Goal: Information Seeking & Learning: Learn about a topic

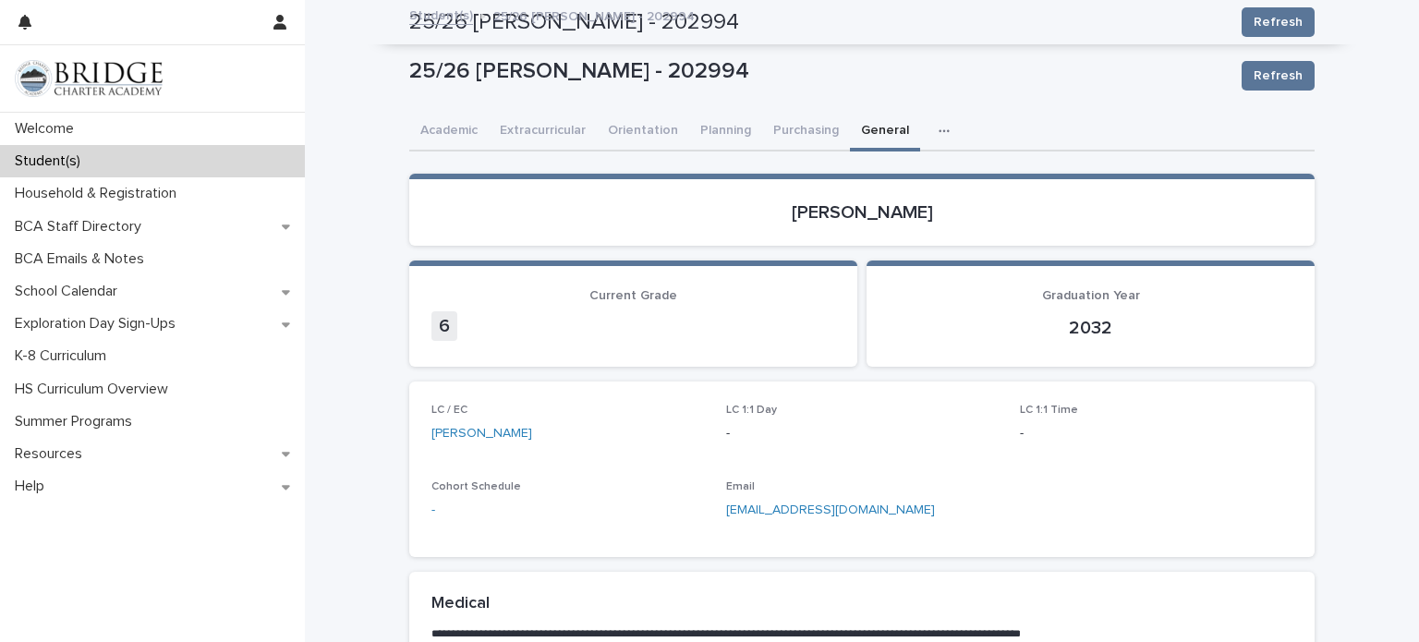
scroll to position [738, 0]
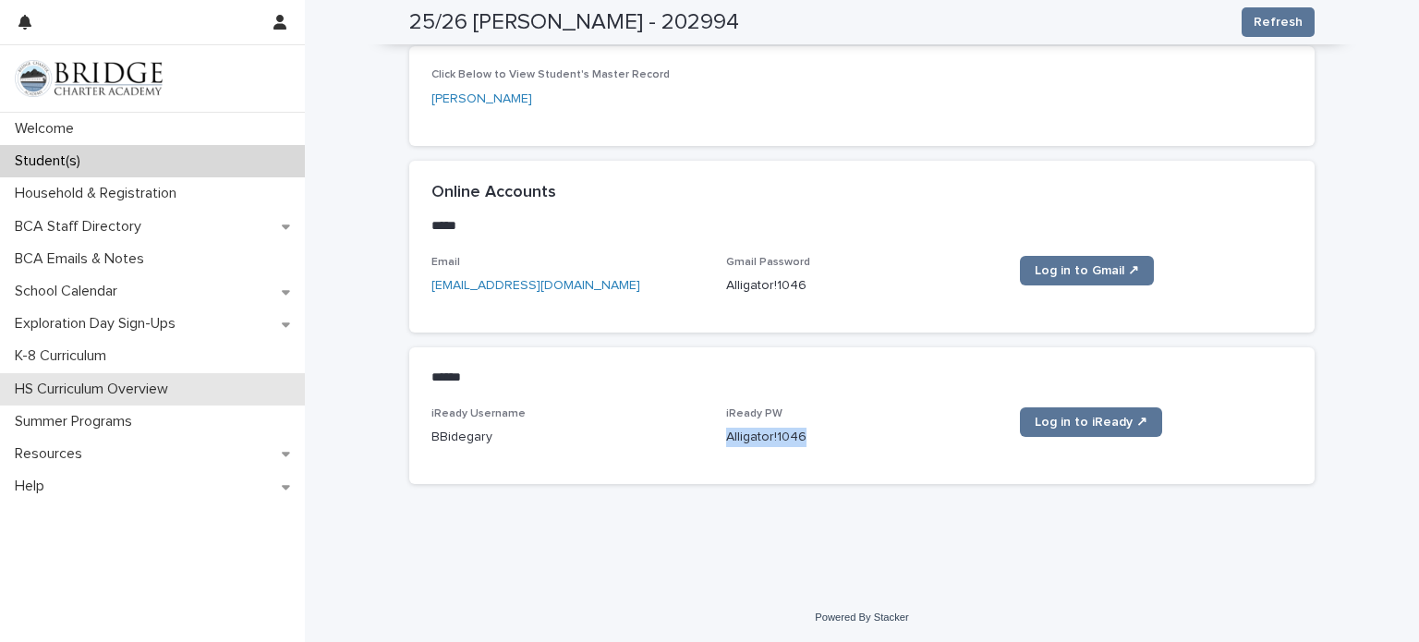
click at [209, 400] on div "HS Curriculum Overview" at bounding box center [152, 389] width 305 height 32
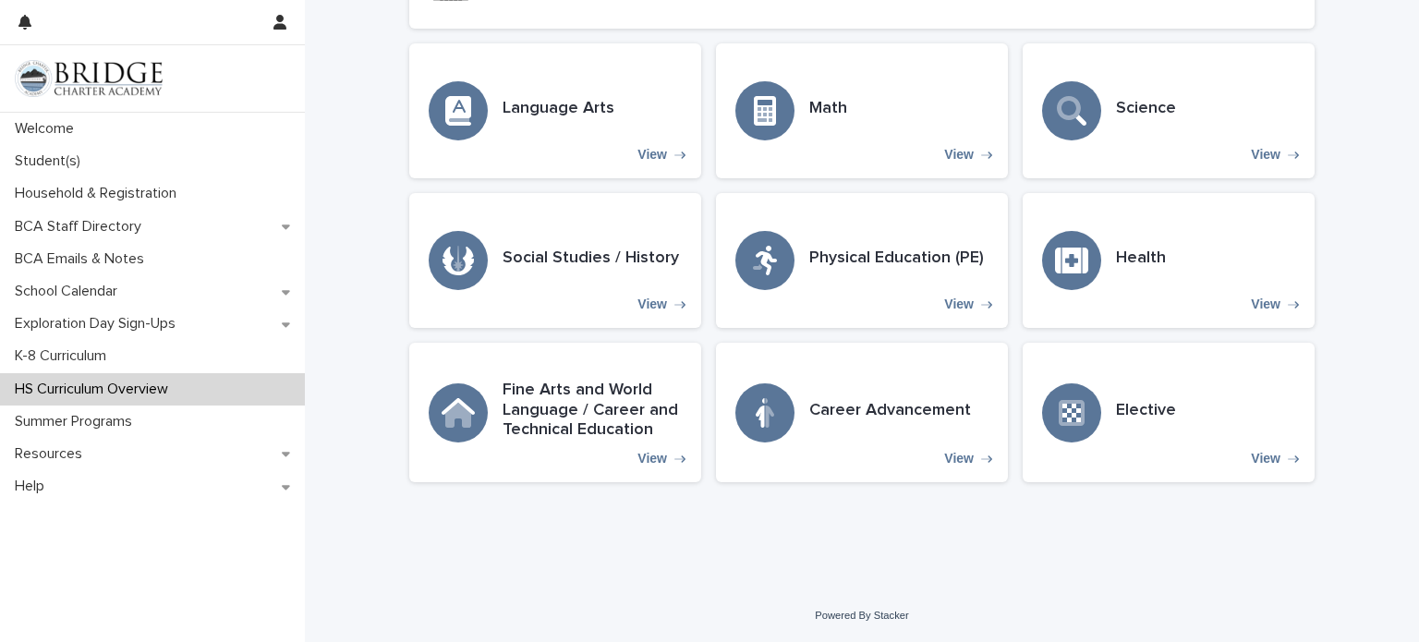
scroll to position [392, 0]
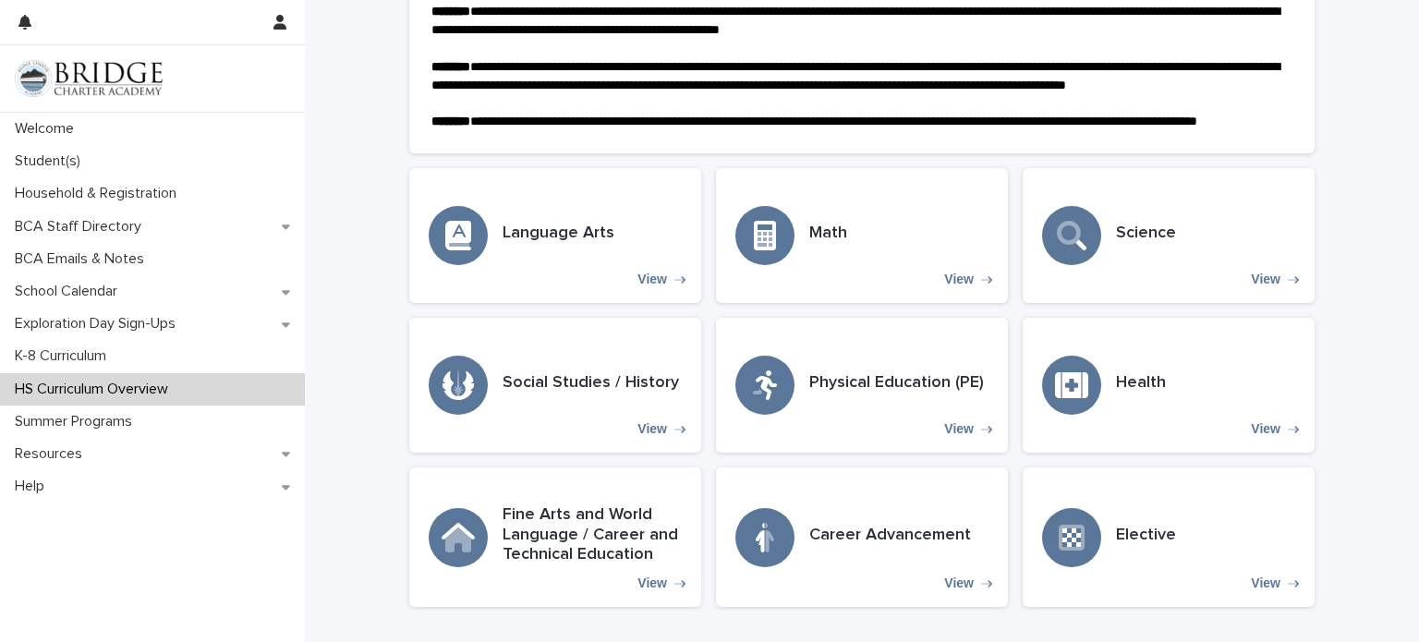
click at [209, 400] on div "HS Curriculum Overview" at bounding box center [152, 389] width 305 height 32
click at [1170, 529] on div "Elective View" at bounding box center [1169, 538] width 292 height 140
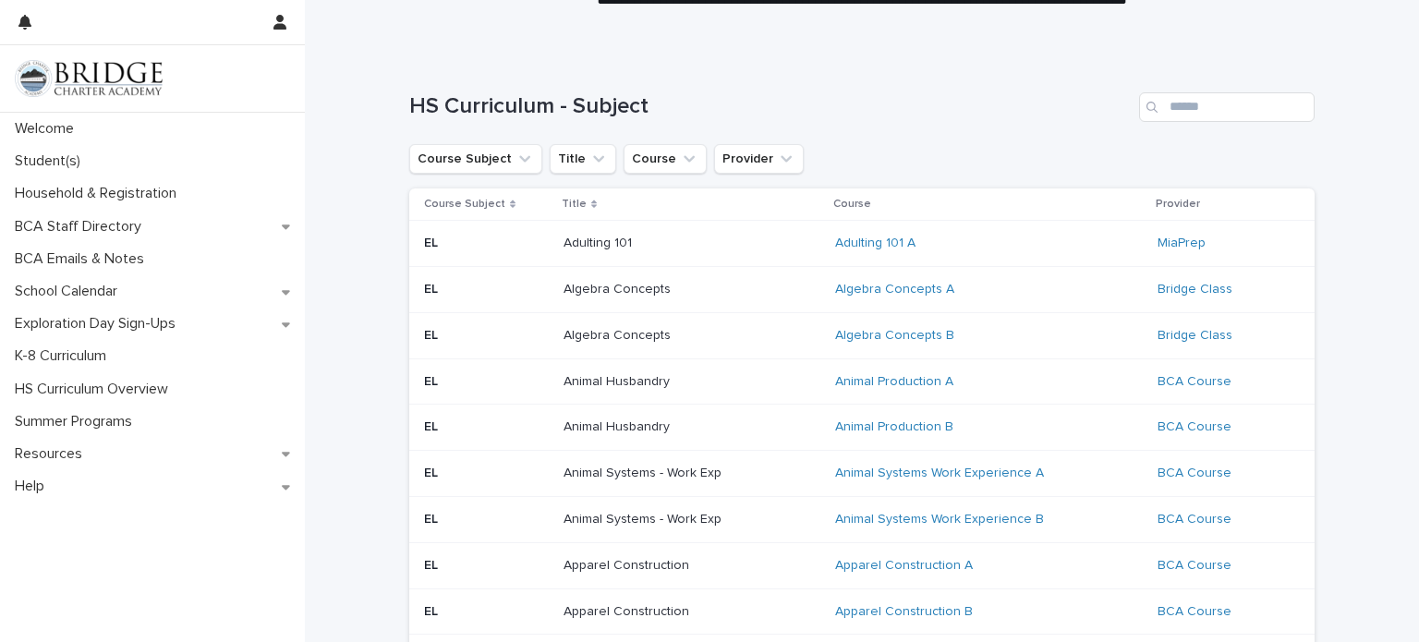
scroll to position [132, 0]
click at [508, 166] on button "Course Subject" at bounding box center [475, 158] width 133 height 30
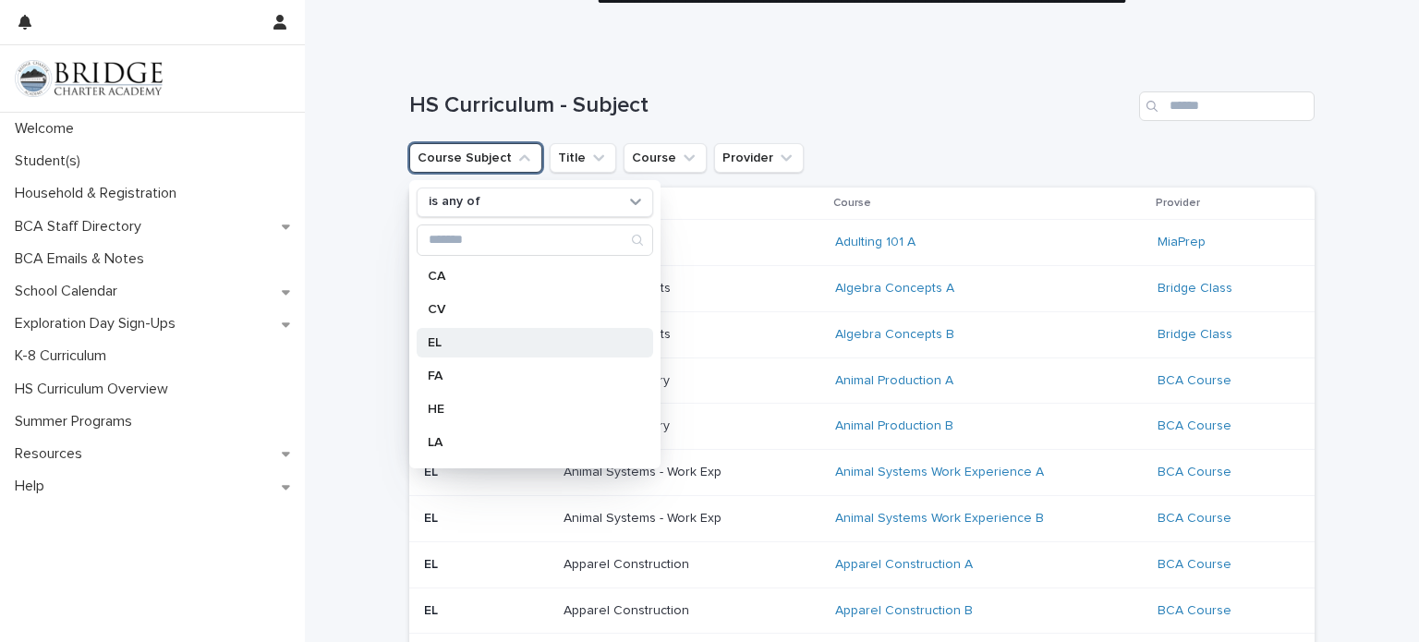
click at [478, 342] on p "EL" at bounding box center [526, 342] width 196 height 13
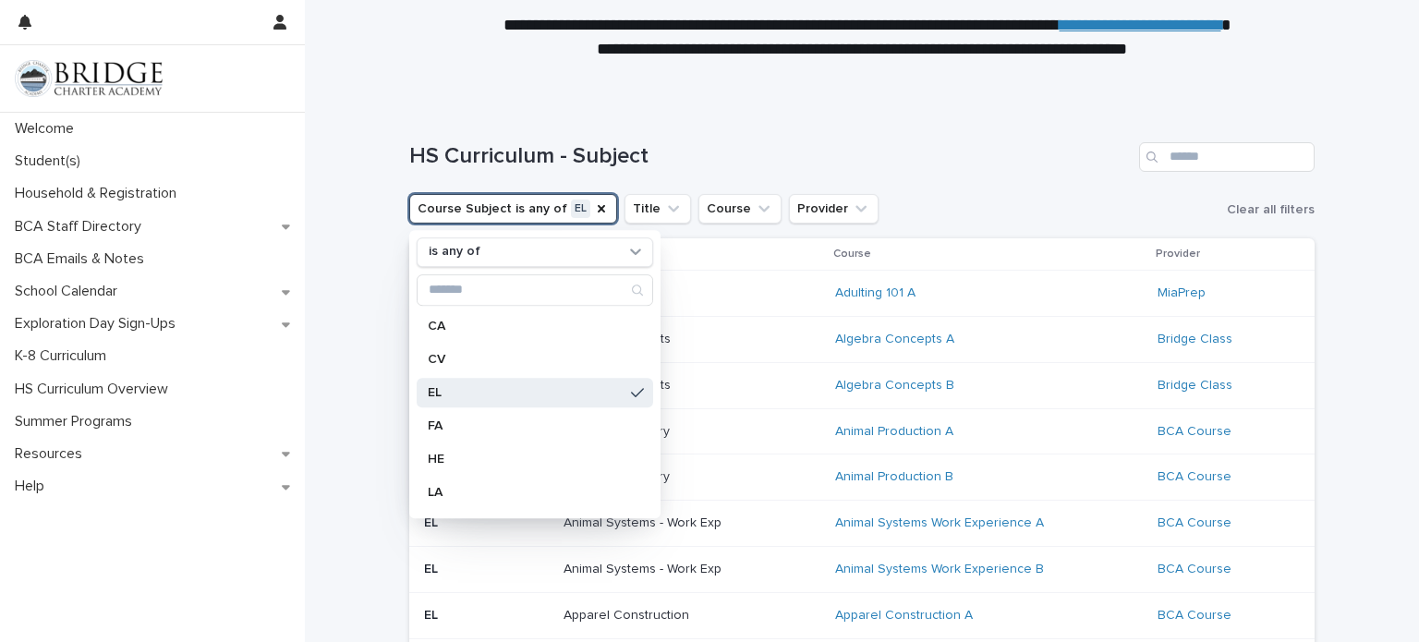
scroll to position [80, 0]
click at [809, 210] on button "Provider" at bounding box center [834, 210] width 90 height 30
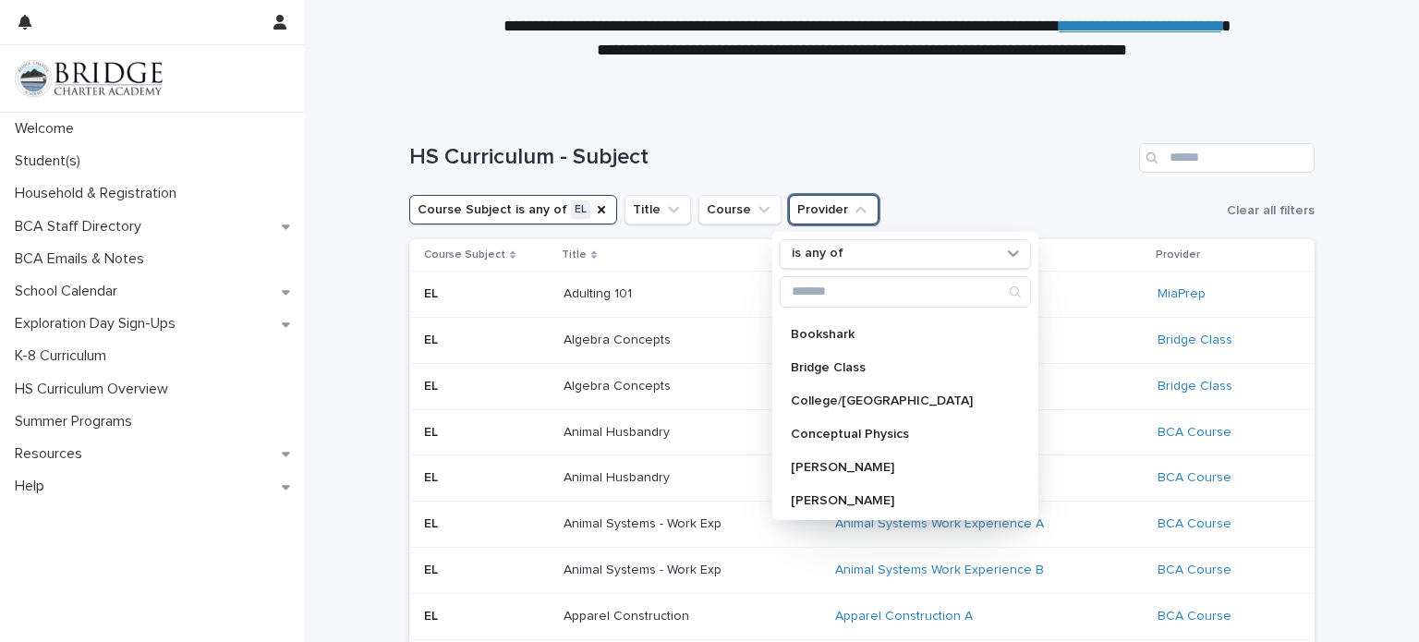
scroll to position [206, 0]
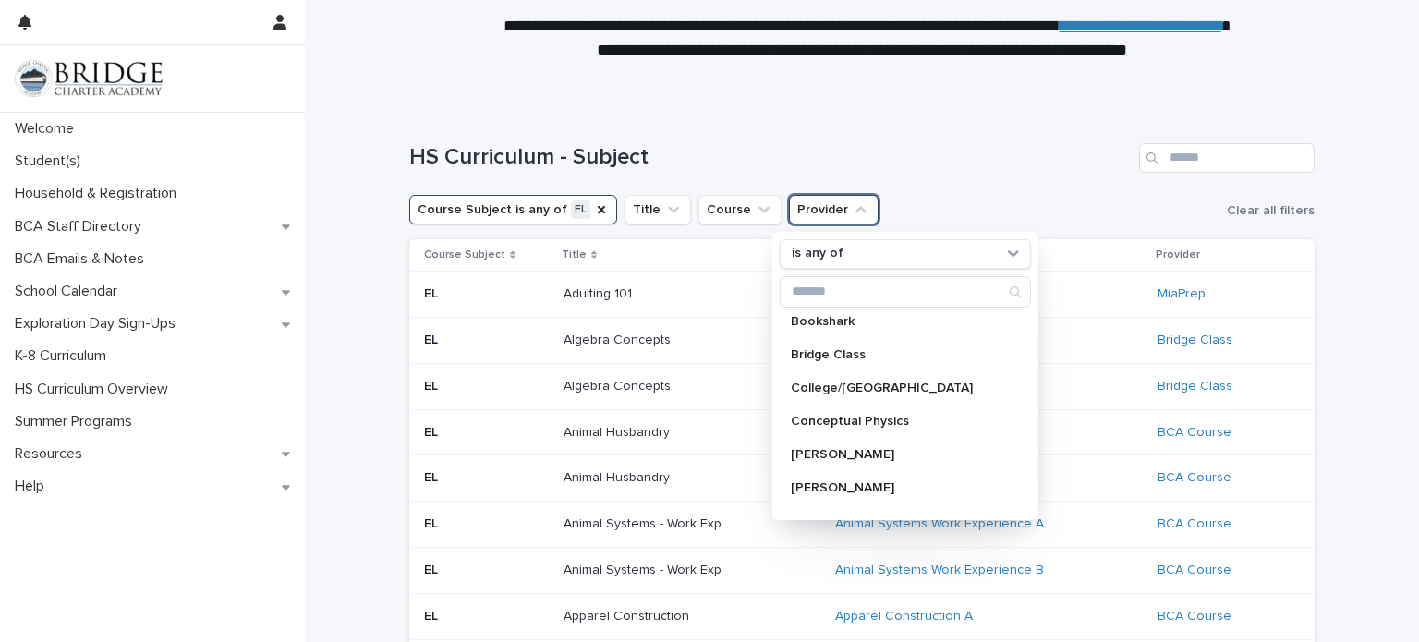
click at [1079, 167] on h1 "HS Curriculum - Subject" at bounding box center [770, 157] width 723 height 27
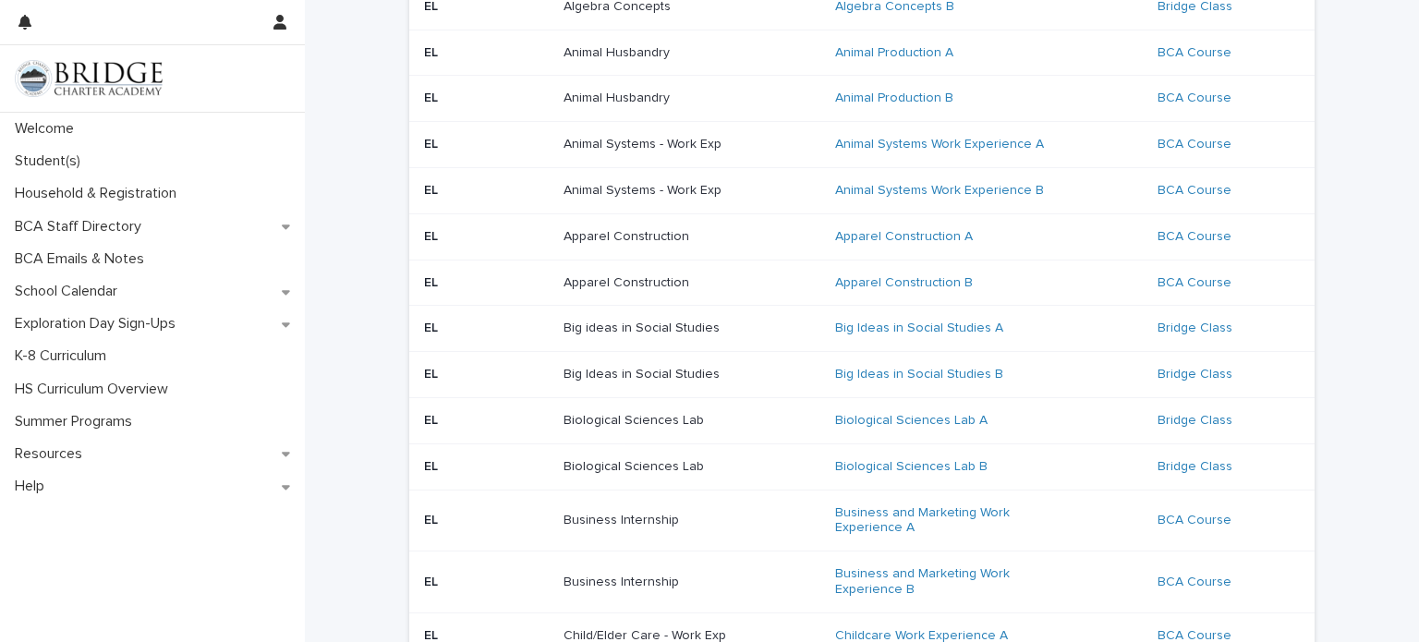
scroll to position [0, 0]
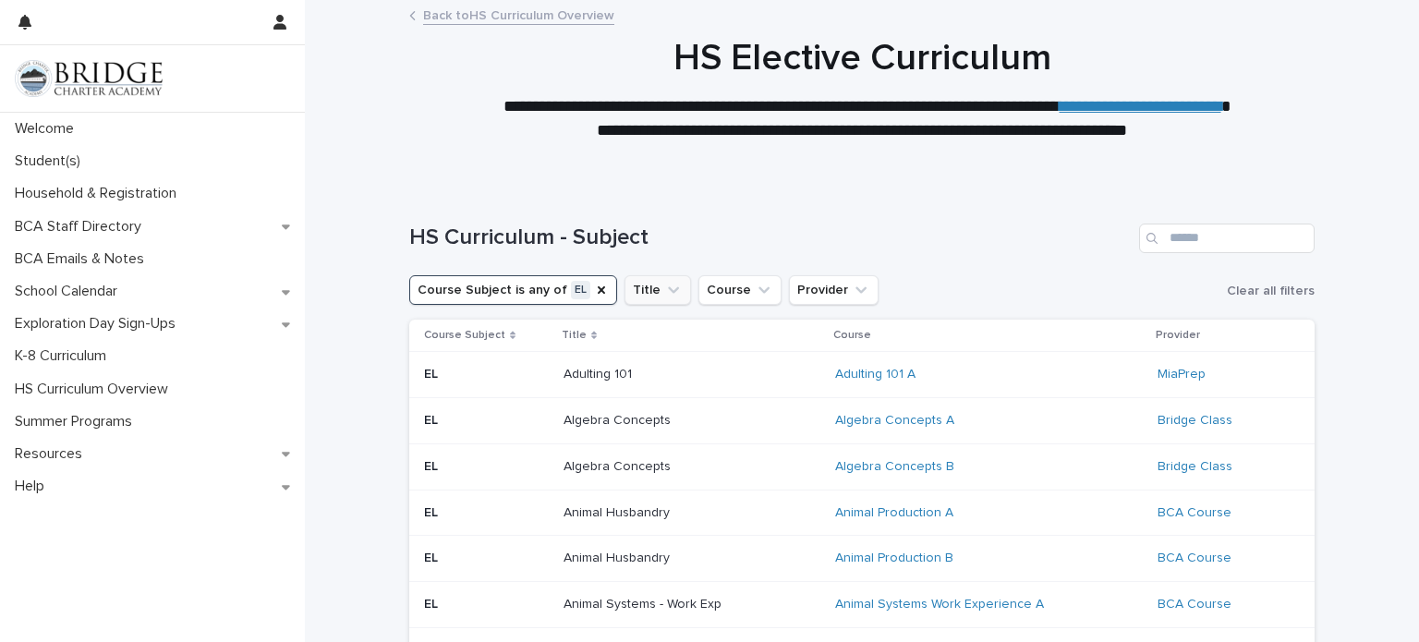
click at [664, 284] on icon "Title" at bounding box center [673, 290] width 18 height 18
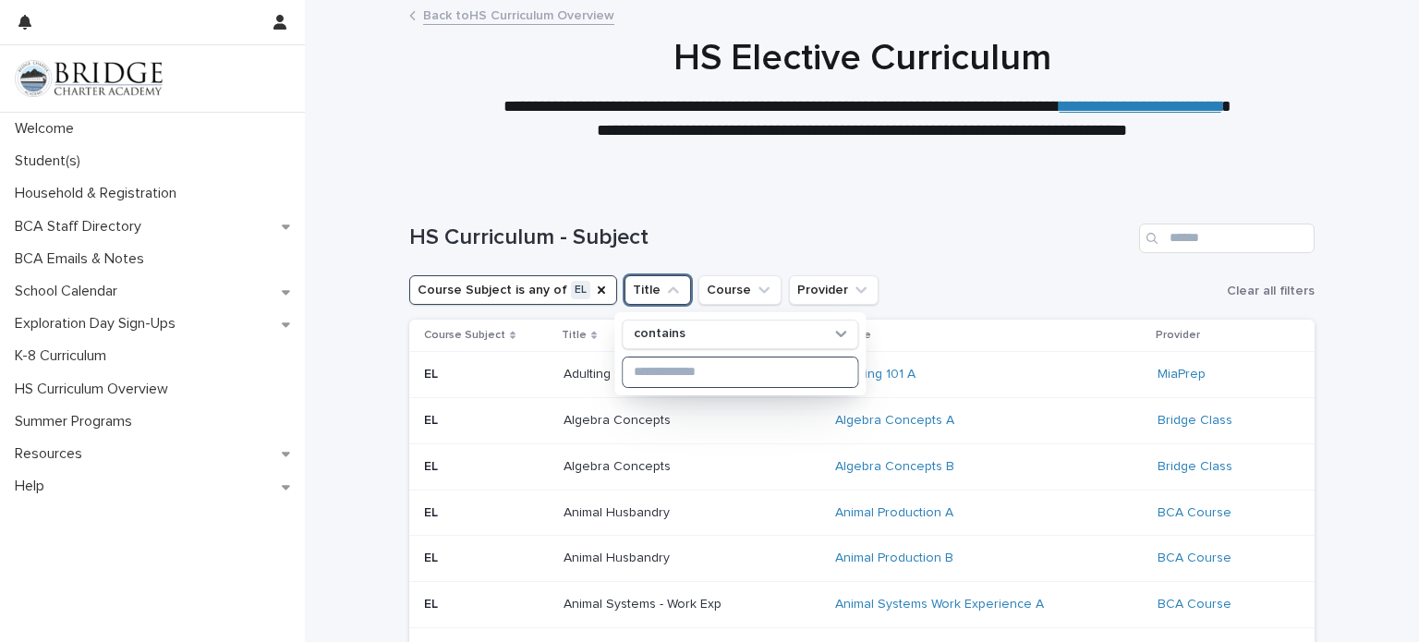
click at [652, 371] on input at bounding box center [740, 373] width 235 height 30
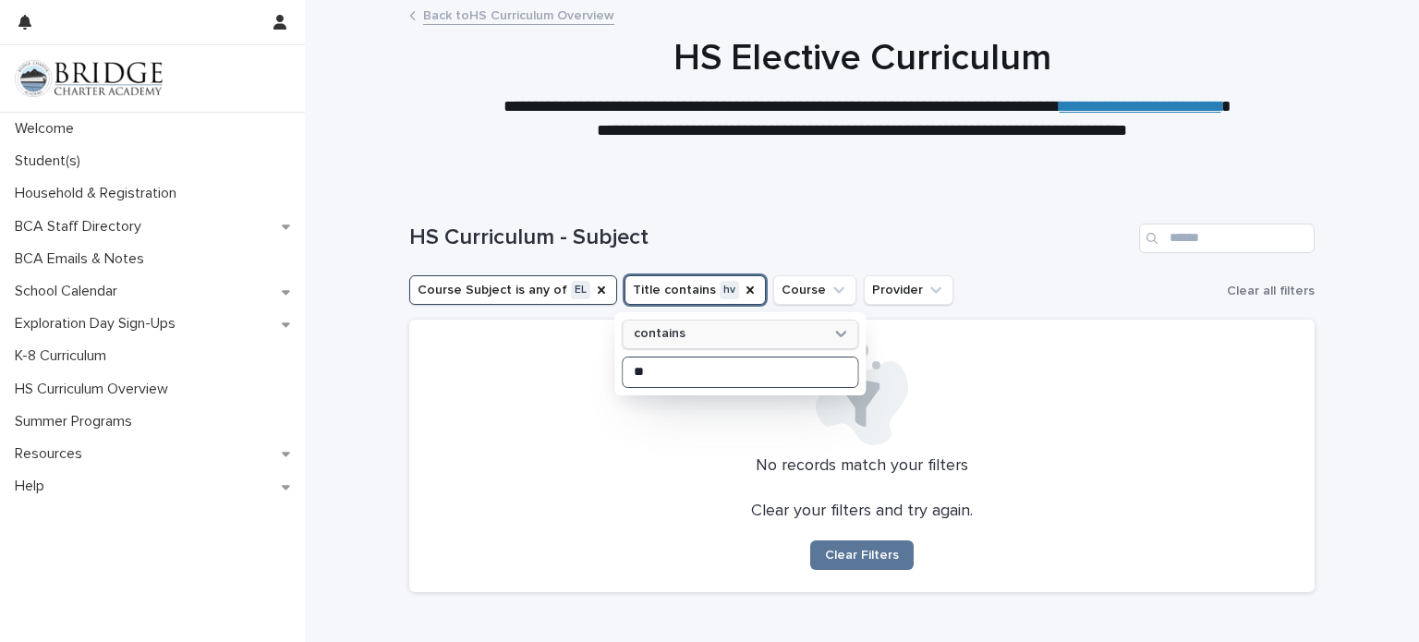
type input "*"
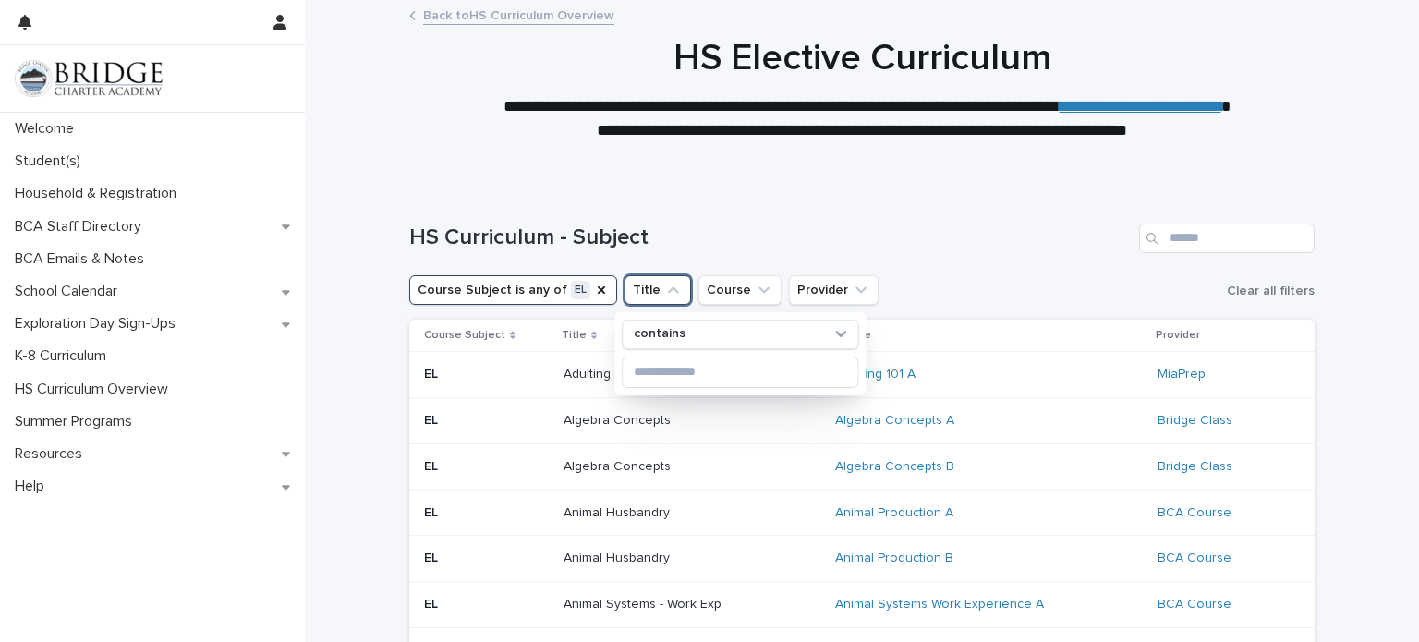
click at [930, 249] on h1 "HS Curriculum - Subject" at bounding box center [770, 238] width 723 height 27
click at [755, 288] on icon "Course" at bounding box center [764, 290] width 18 height 18
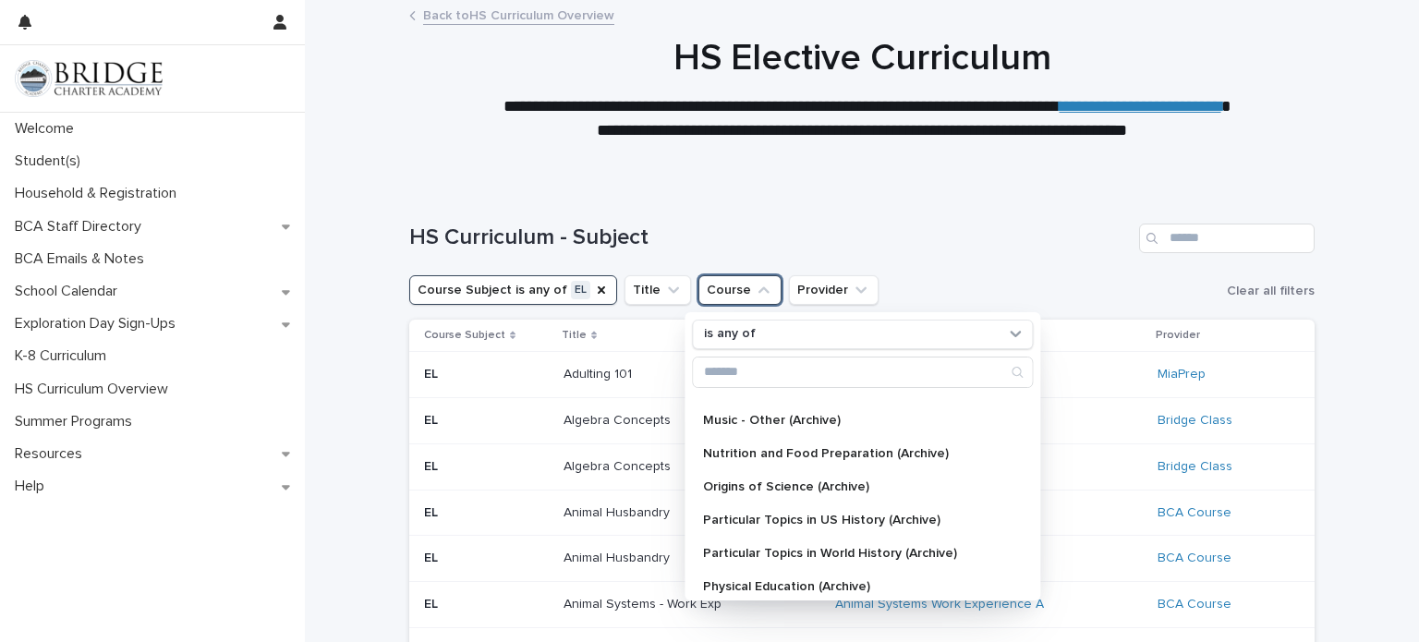
scroll to position [1130, 0]
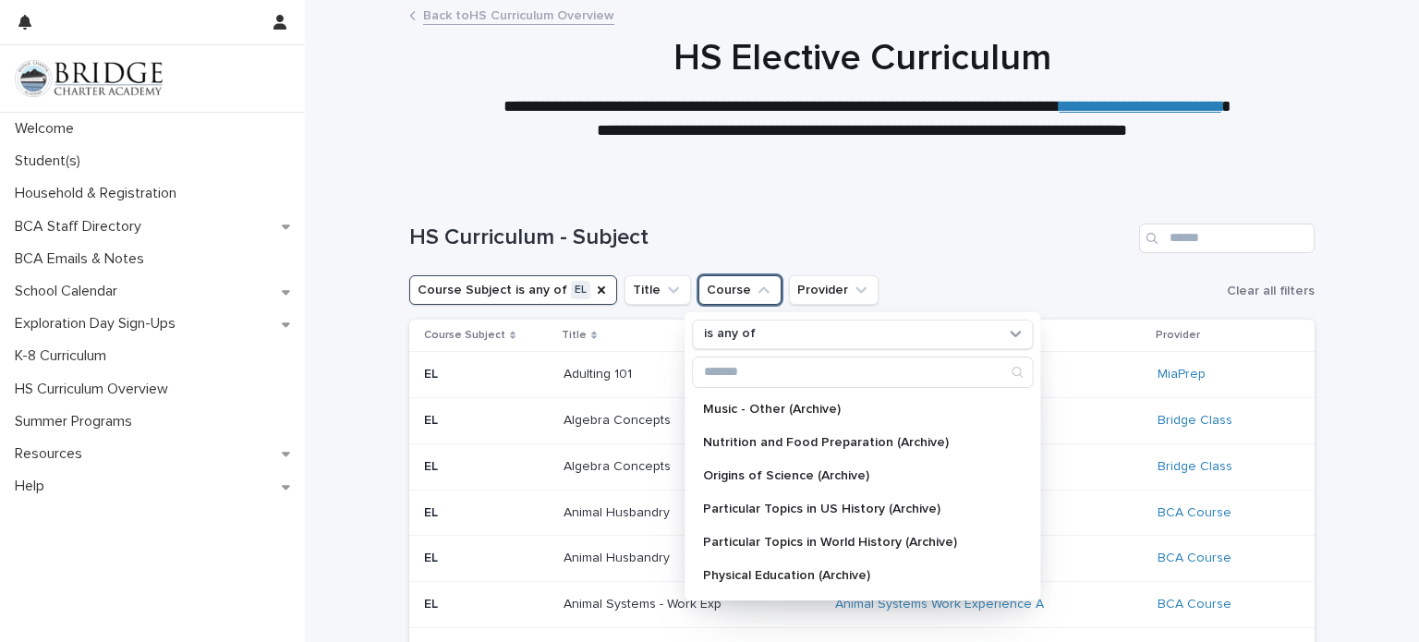
click at [949, 242] on h1 "HS Curriculum - Subject" at bounding box center [770, 238] width 723 height 27
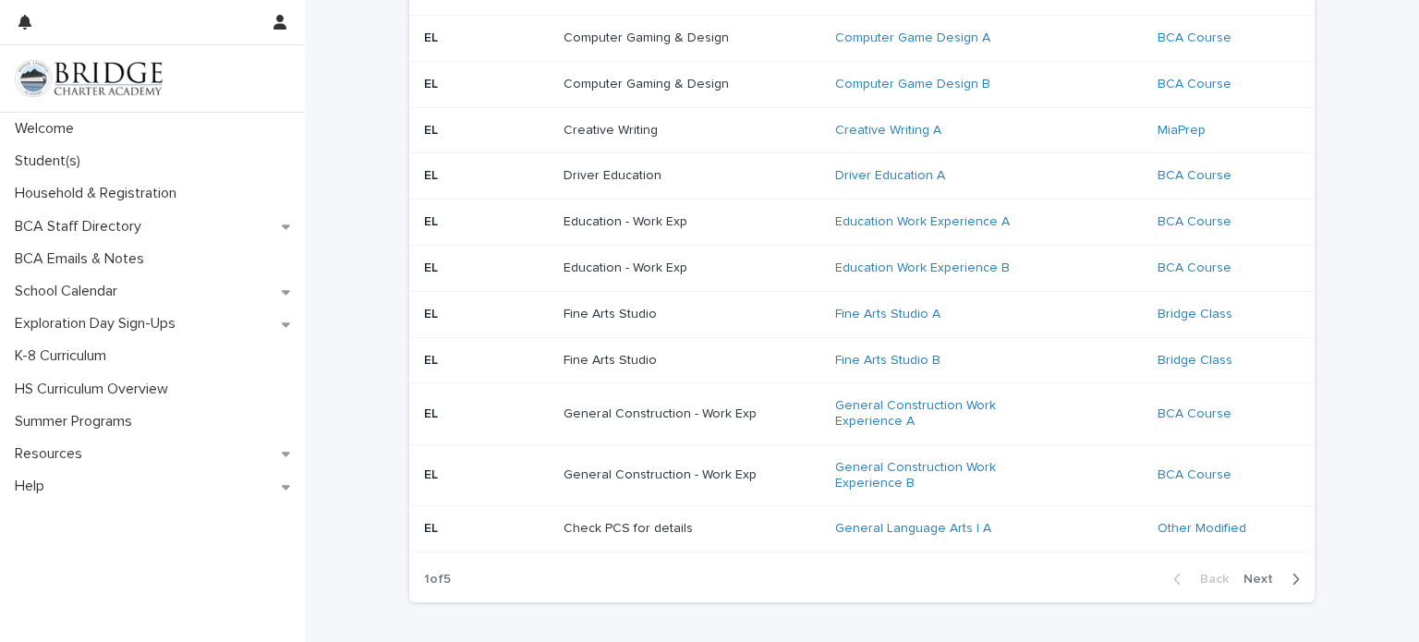
scroll to position [1245, 0]
click at [1261, 570] on span "Next" at bounding box center [1264, 576] width 41 height 13
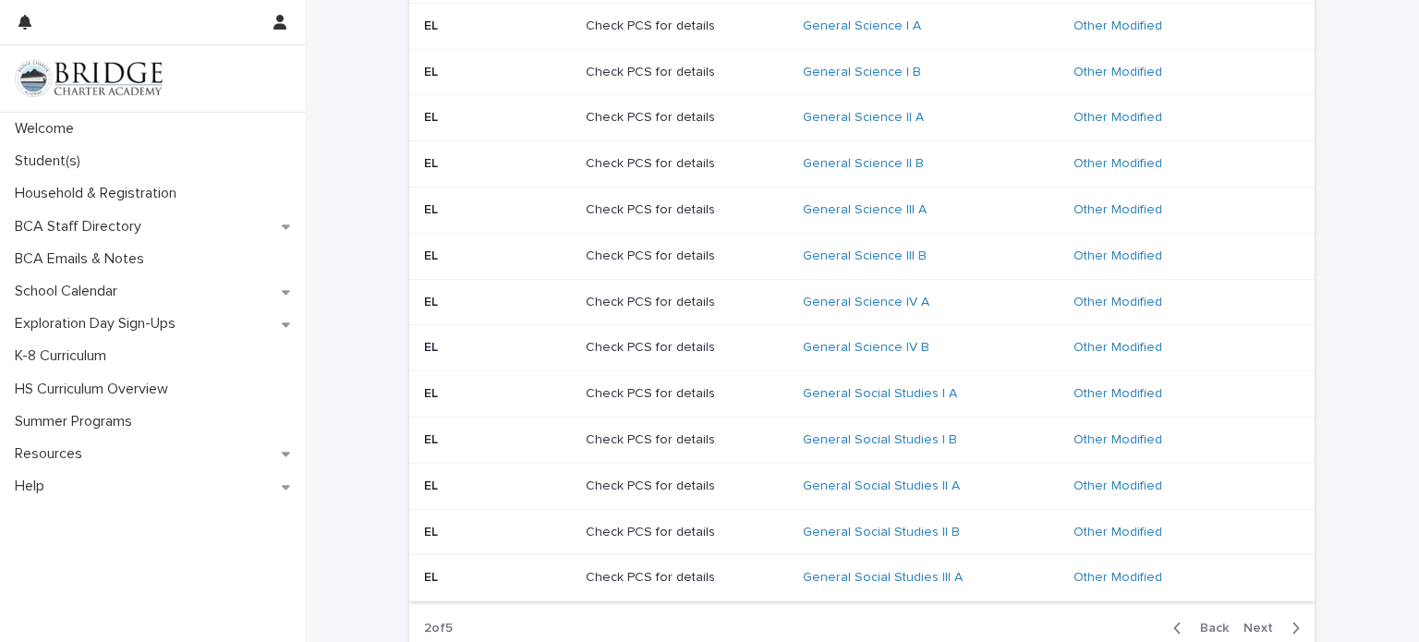
scroll to position [998, 0]
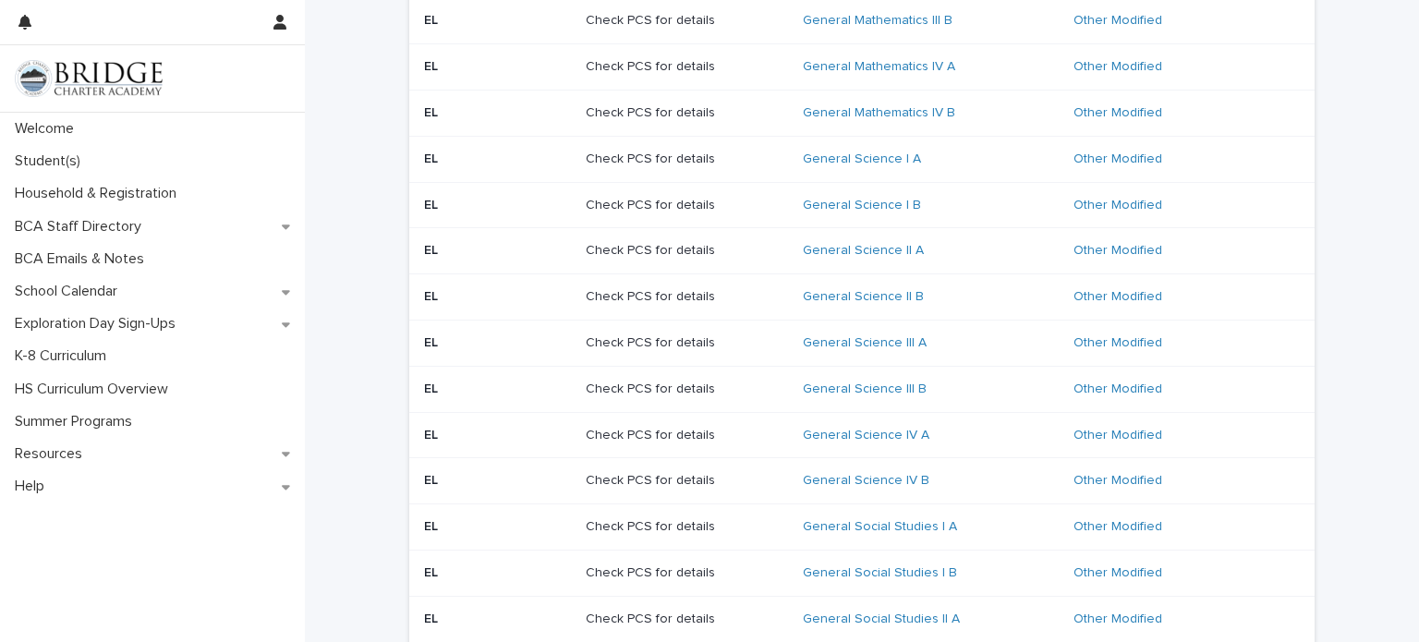
click at [1107, 441] on link "Other Modified" at bounding box center [1118, 436] width 89 height 16
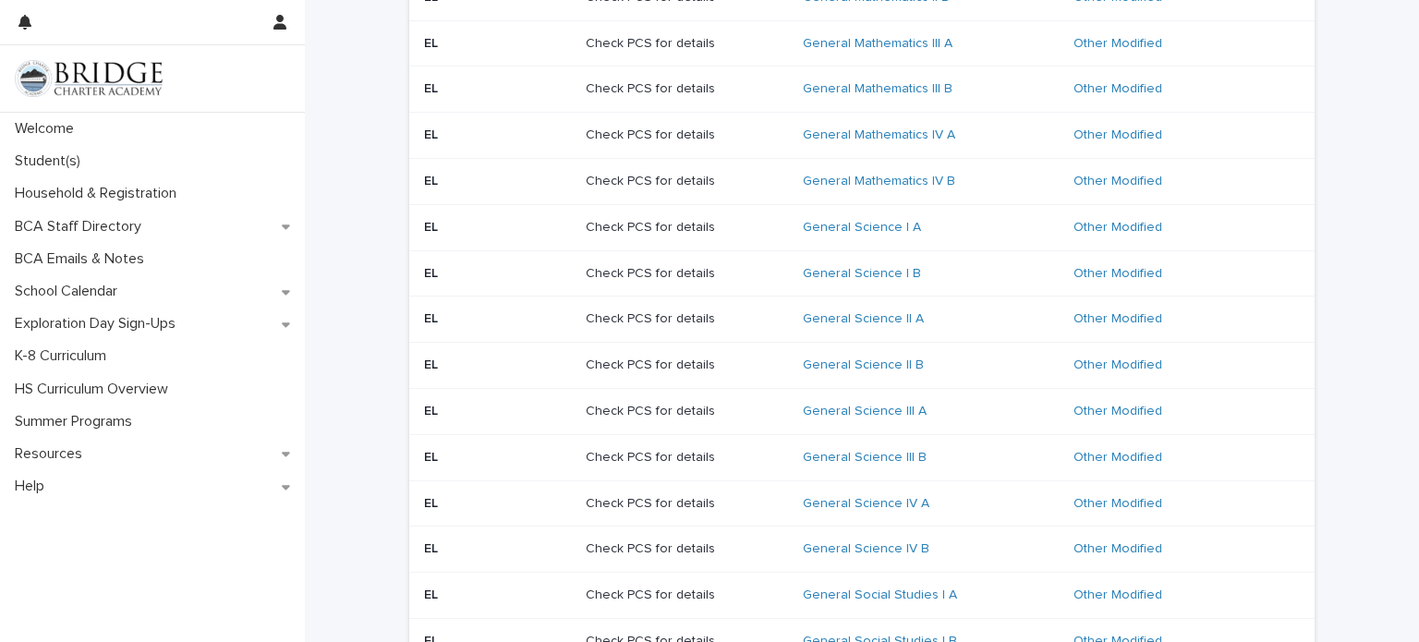
scroll to position [1294, 0]
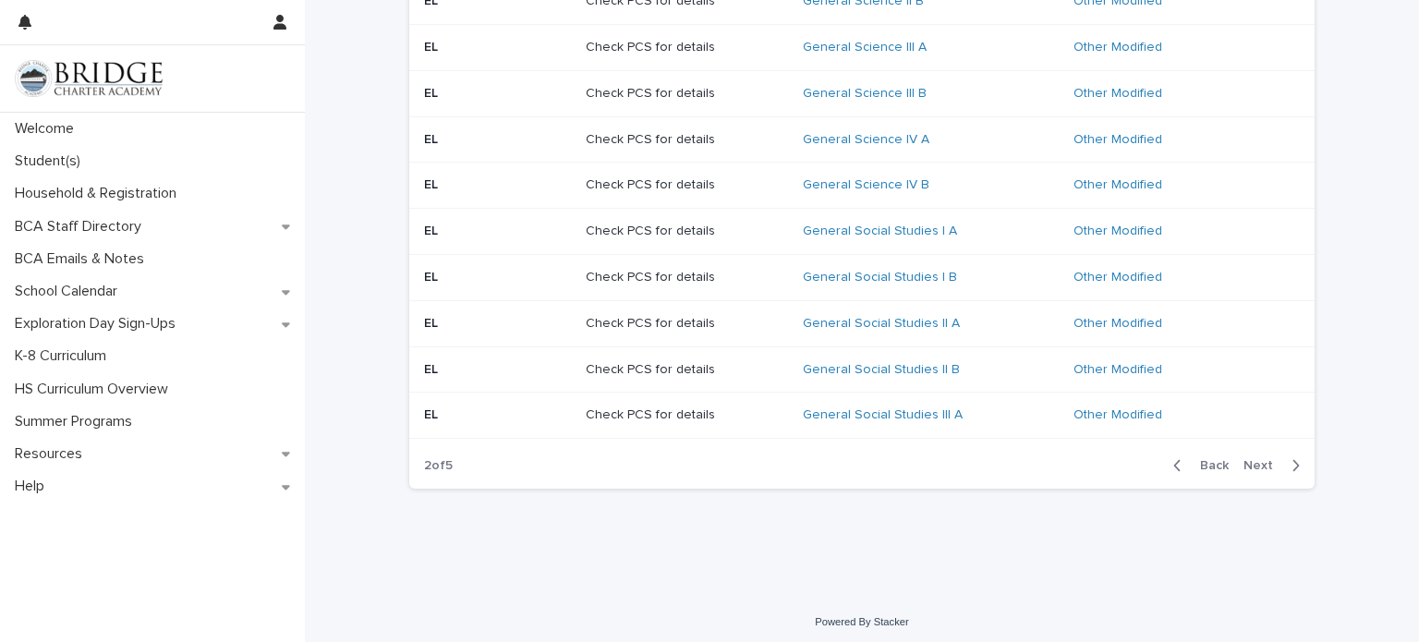
click at [1258, 461] on span "Next" at bounding box center [1264, 465] width 41 height 13
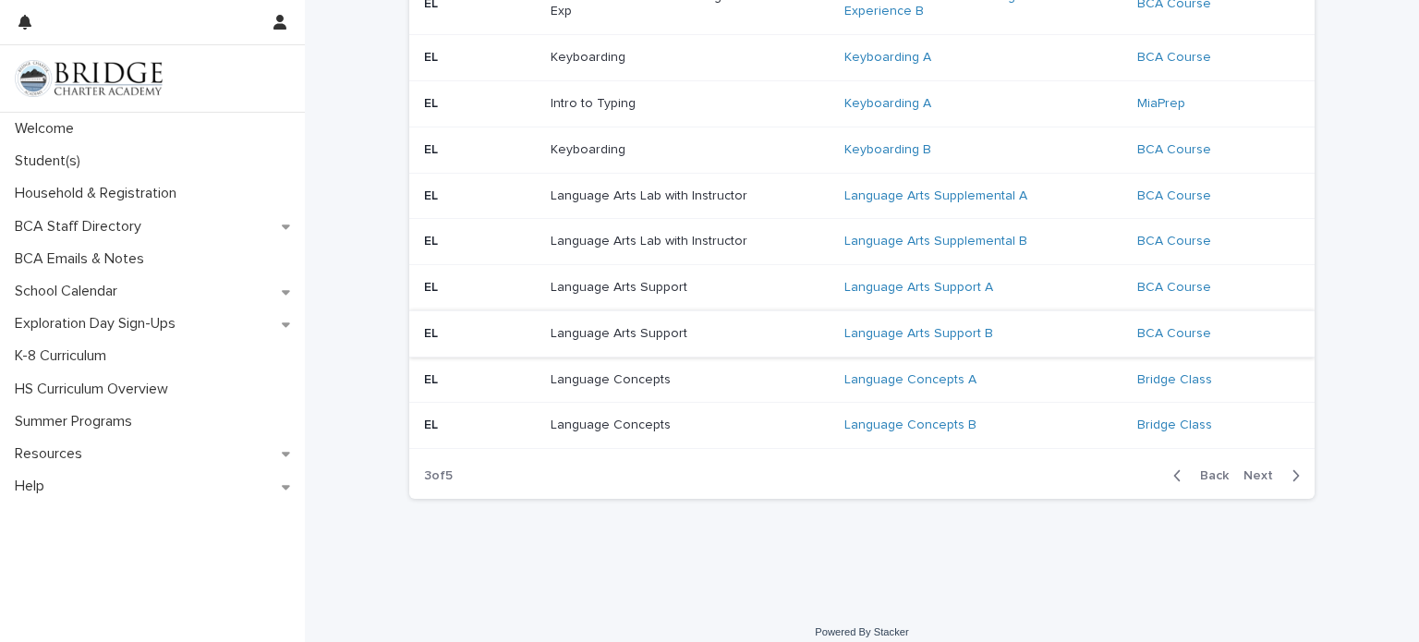
scroll to position [1349, 0]
click at [1258, 467] on span "Next" at bounding box center [1264, 472] width 41 height 13
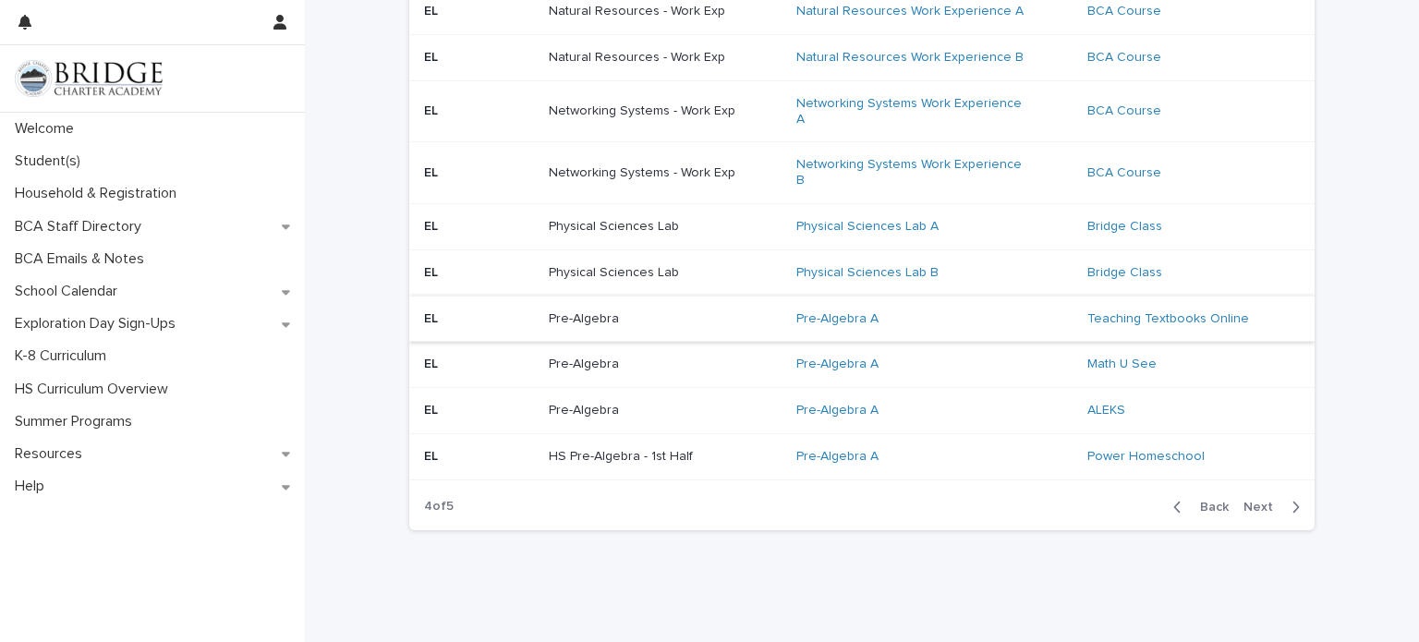
scroll to position [1290, 0]
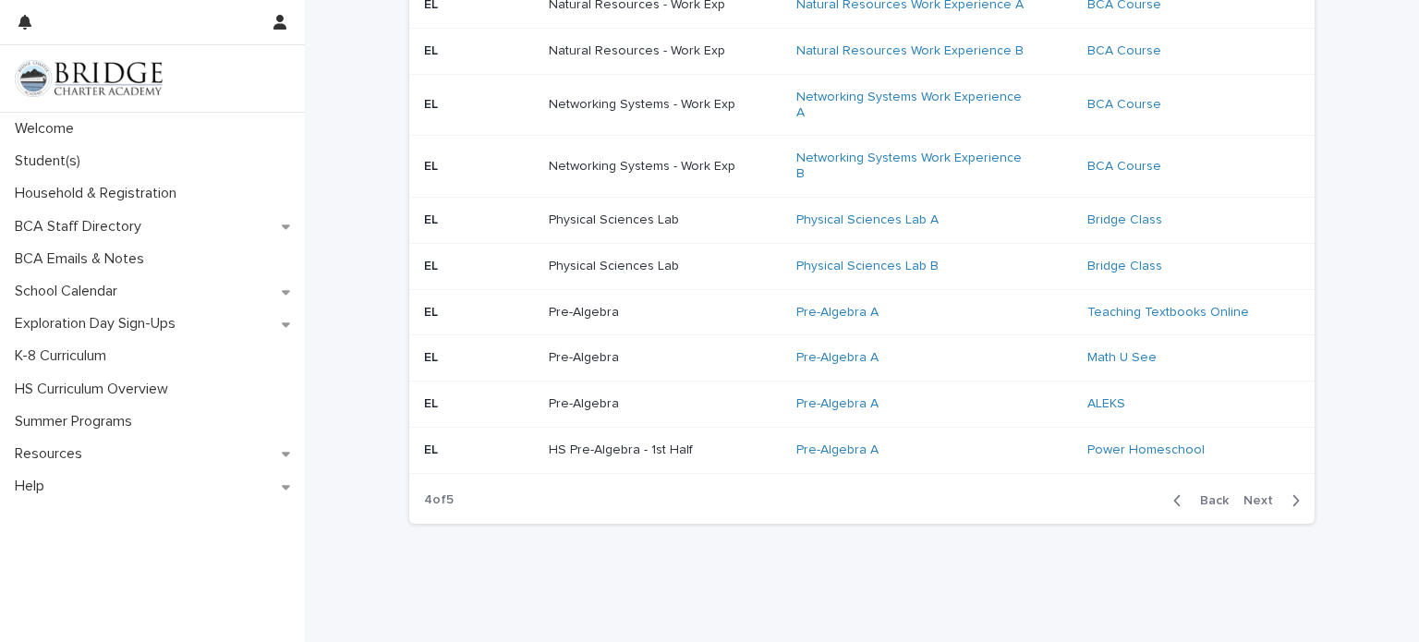
click at [1274, 494] on span "Next" at bounding box center [1264, 500] width 41 height 13
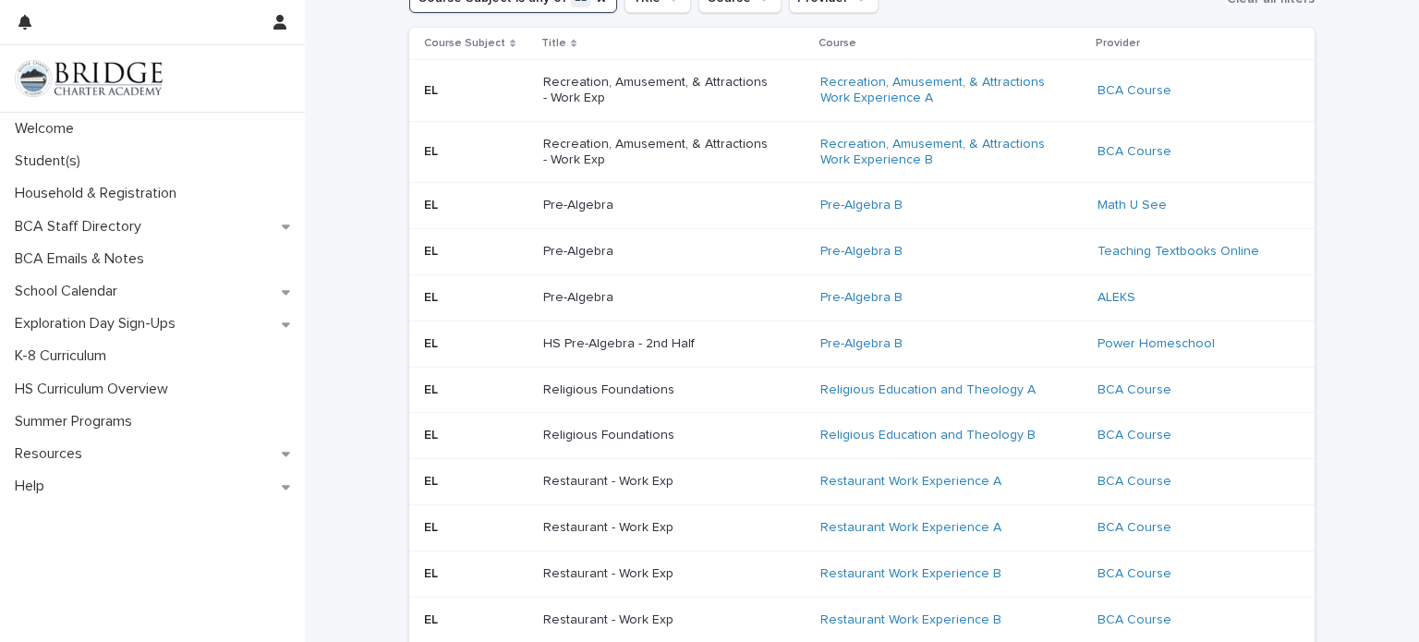
scroll to position [291, 0]
